Goal: Task Accomplishment & Management: Use online tool/utility

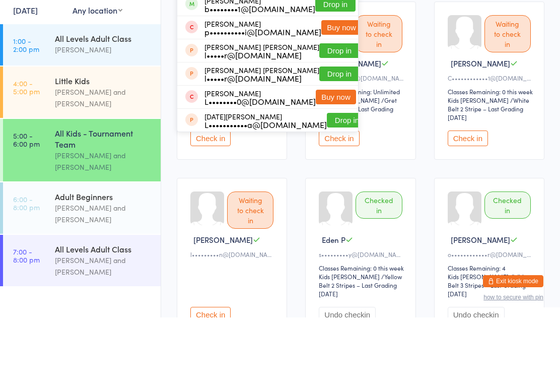
type input "[PERSON_NAME]"
click at [324, 64] on button "Drop in" at bounding box center [335, 71] width 40 height 15
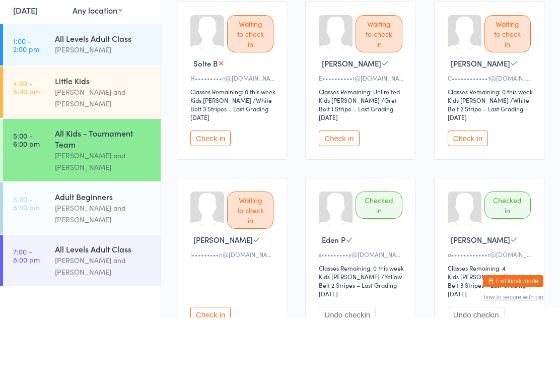
scroll to position [67, 0]
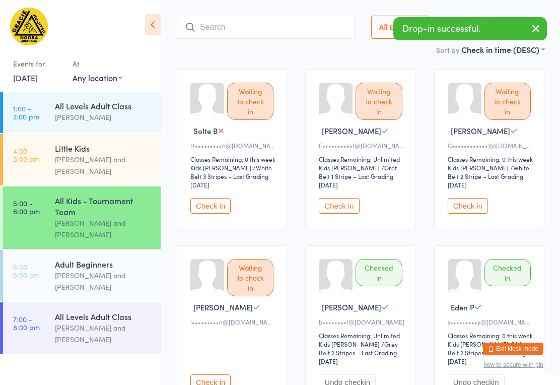
click at [478, 198] on button "Check in" at bounding box center [468, 206] width 40 height 16
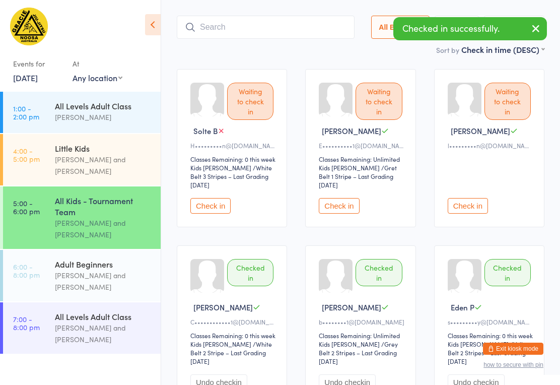
click at [470, 198] on button "Check in" at bounding box center [468, 206] width 40 height 16
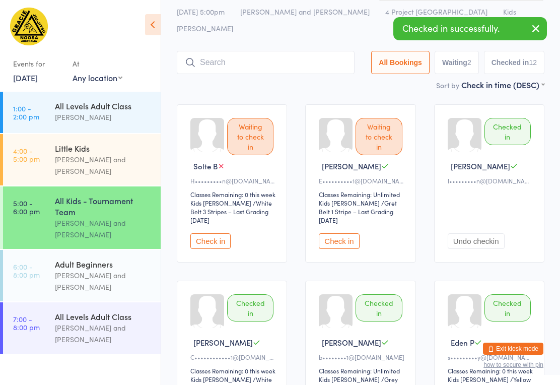
scroll to position [0, 0]
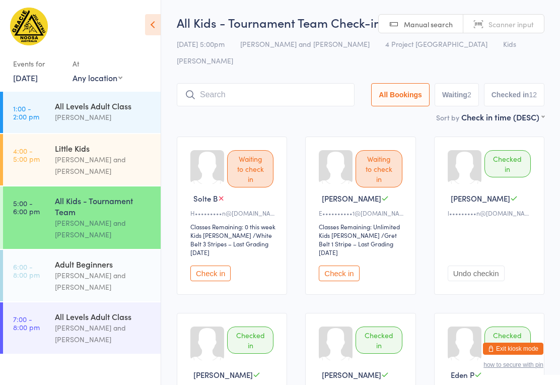
click at [82, 269] on div "Adult Beginners" at bounding box center [103, 263] width 97 height 11
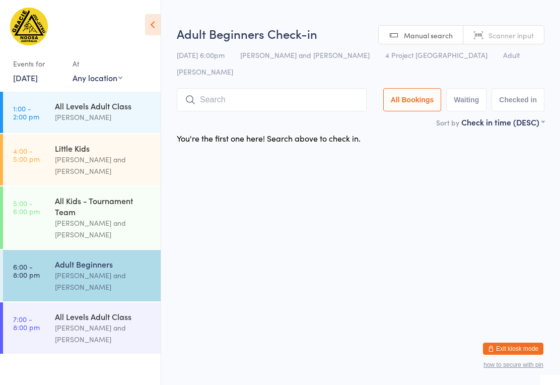
click at [278, 94] on input "search" at bounding box center [272, 99] width 190 height 23
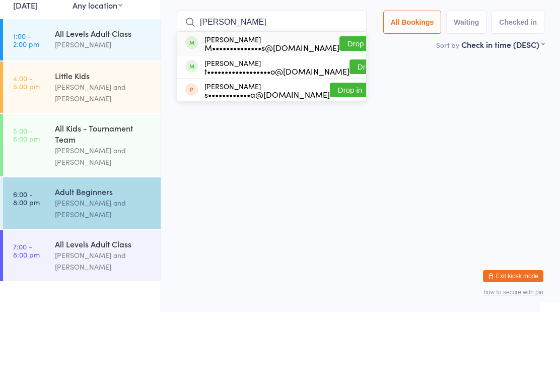
type input "[PERSON_NAME]"
click at [340, 109] on button "Drop in" at bounding box center [360, 116] width 40 height 15
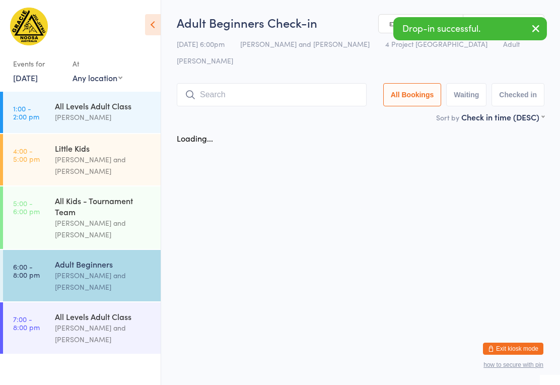
click at [244, 83] on input "search" at bounding box center [272, 94] width 190 height 23
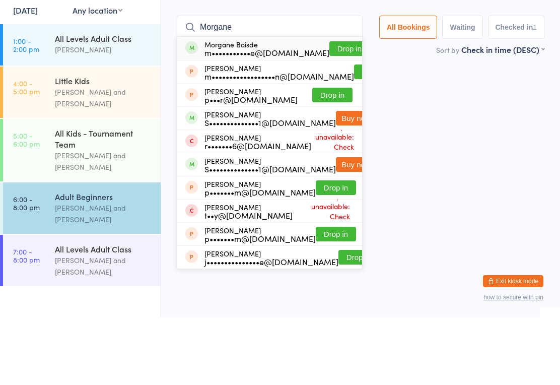
type input "Morgane"
click at [329, 109] on button "Drop in" at bounding box center [349, 116] width 40 height 15
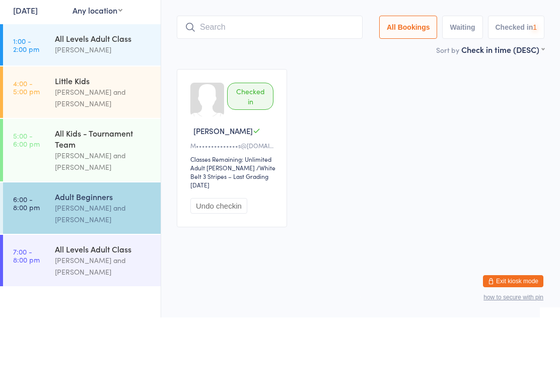
click at [256, 83] on input "search" at bounding box center [270, 94] width 186 height 23
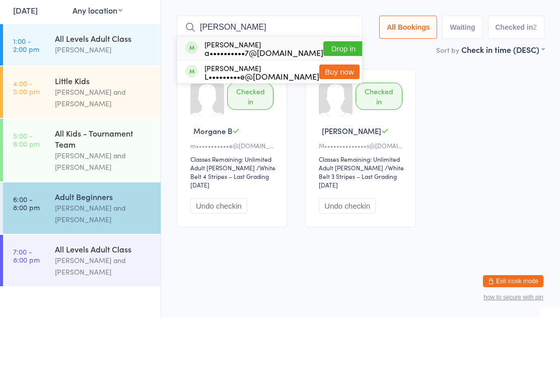
type input "[PERSON_NAME]"
click at [323, 109] on button "Drop in" at bounding box center [343, 116] width 40 height 15
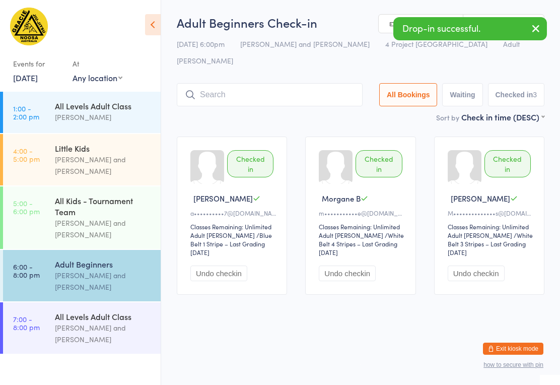
click at [258, 85] on input "search" at bounding box center [270, 94] width 186 height 23
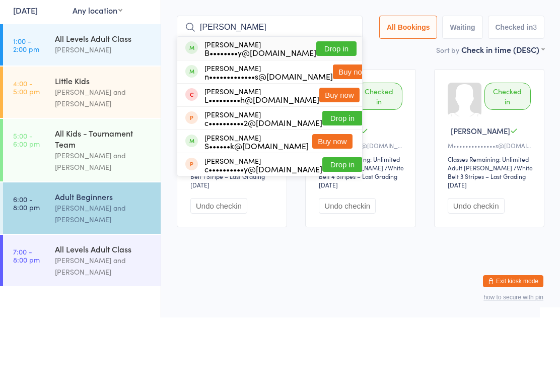
type input "[PERSON_NAME]"
click at [319, 109] on button "Drop in" at bounding box center [336, 116] width 40 height 15
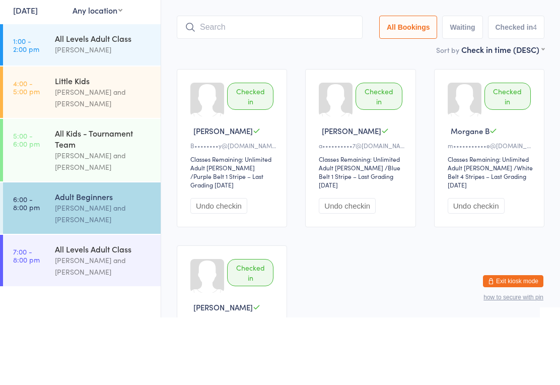
scroll to position [67, 0]
